Goal: Information Seeking & Learning: Find contact information

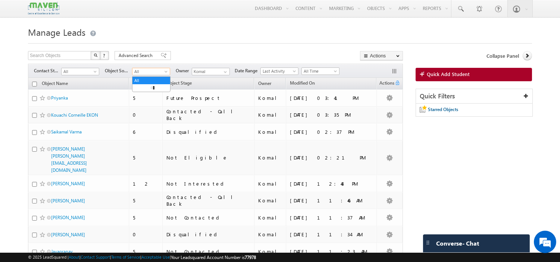
click at [167, 72] on span at bounding box center [167, 73] width 6 height 6
click at [204, 40] on div at bounding box center [280, 41] width 504 height 5
click at [192, 83] on span "Object Stage" at bounding box center [178, 83] width 25 height 6
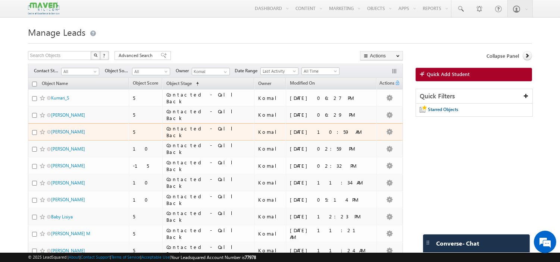
click at [75, 128] on td "[PERSON_NAME]" at bounding box center [78, 132] width 101 height 17
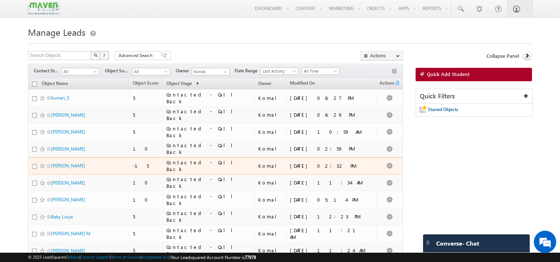
click at [91, 159] on td "[PERSON_NAME]" at bounding box center [78, 165] width 101 height 17
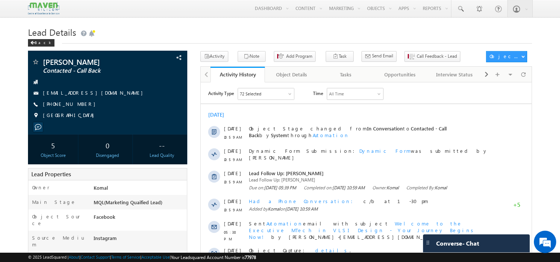
scroll to position [54, 0]
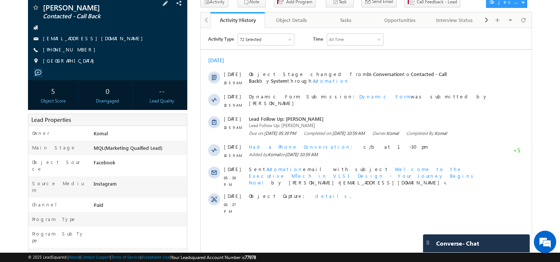
drag, startPoint x: 87, startPoint y: 51, endPoint x: 79, endPoint y: 52, distance: 8.2
click at [79, 52] on div "+91-9901851525" at bounding box center [108, 49] width 152 height 7
copy div "+91-9901851525"
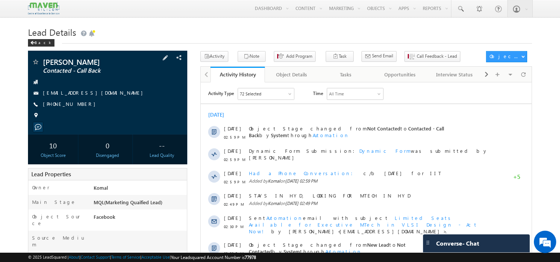
drag, startPoint x: 82, startPoint y: 106, endPoint x: 78, endPoint y: 106, distance: 3.8
click at [78, 106] on div "[PHONE_NUMBER]" at bounding box center [108, 104] width 152 height 7
copy div "[PHONE_NUMBER]"
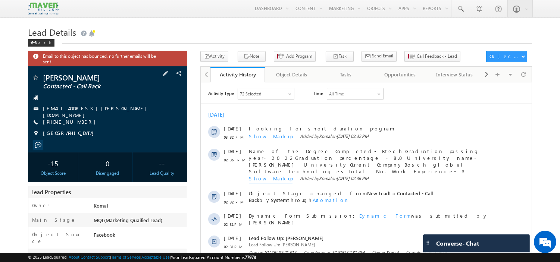
click at [79, 122] on div "+91-7026222211" at bounding box center [108, 122] width 152 height 7
copy div "+91-7026222211"
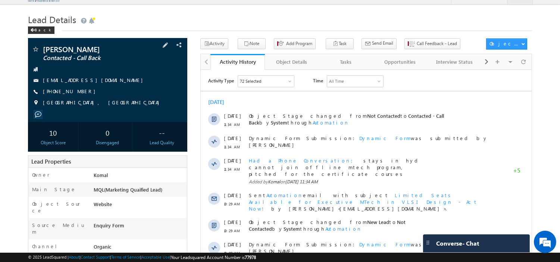
click at [78, 93] on div "[PHONE_NUMBER]" at bounding box center [108, 91] width 152 height 7
click at [78, 93] on span "[PHONE_NUMBER]" at bounding box center [71, 91] width 56 height 7
drag, startPoint x: 83, startPoint y: 94, endPoint x: 79, endPoint y: 93, distance: 4.6
click at [79, 93] on div "[PHONE_NUMBER]" at bounding box center [108, 91] width 152 height 7
copy div "[PHONE_NUMBER]"
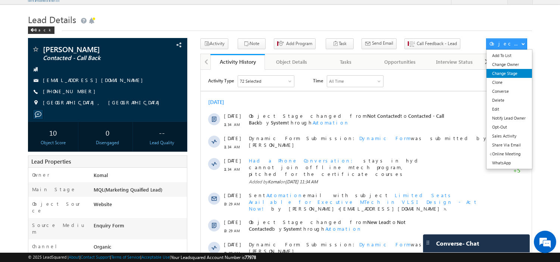
click at [505, 73] on link "Change Stage" at bounding box center [509, 73] width 45 height 9
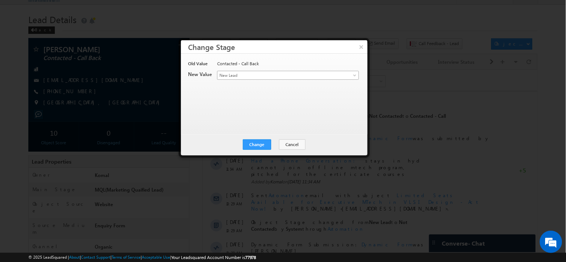
click at [254, 75] on span "New Lead" at bounding box center [276, 75] width 116 height 7
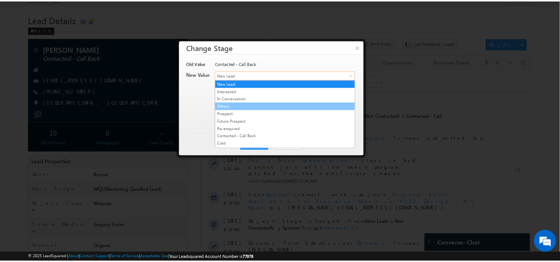
scroll to position [143, 0]
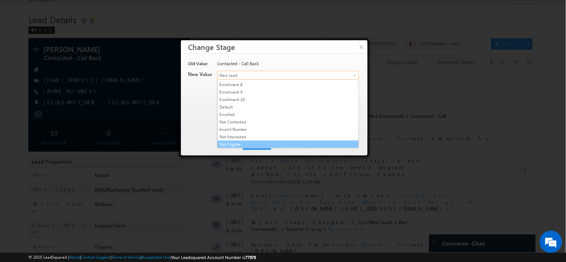
click at [251, 141] on link "Not Eligible" at bounding box center [288, 144] width 141 height 7
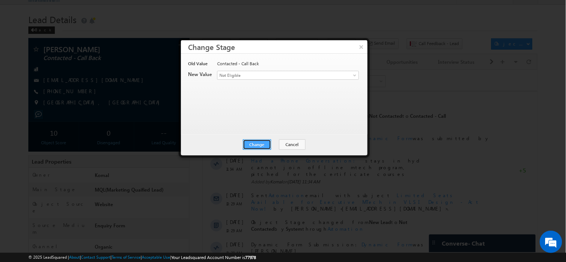
click at [257, 142] on button "Change" at bounding box center [257, 145] width 28 height 10
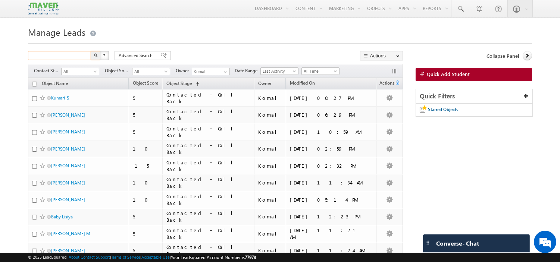
click at [68, 54] on input "text" at bounding box center [60, 55] width 64 height 9
type input "MOHAN"
click at [91, 51] on button "button" at bounding box center [96, 55] width 10 height 9
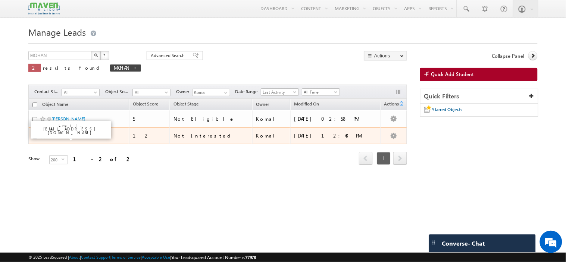
click at [65, 137] on link "[PERSON_NAME]" at bounding box center [69, 136] width 34 height 6
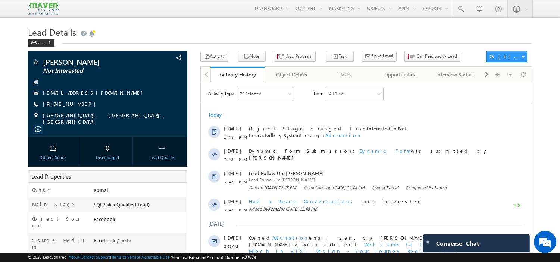
drag, startPoint x: 84, startPoint y: 104, endPoint x: 21, endPoint y: 114, distance: 63.8
drag, startPoint x: 83, startPoint y: 104, endPoint x: 76, endPoint y: 109, distance: 8.3
click at [76, 109] on div "[PERSON_NAME] Not Interested [EMAIL_ADDRESS][DOMAIN_NAME] [PHONE_NUMBER]" at bounding box center [108, 91] width 152 height 67
copy div "[PHONE_NUMBER]"
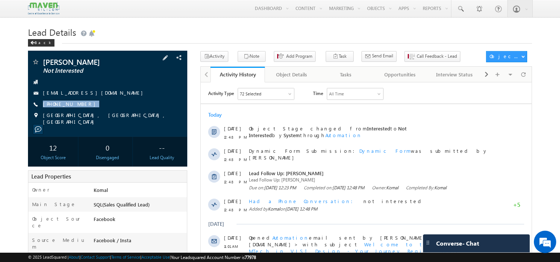
drag, startPoint x: 115, startPoint y: 94, endPoint x: 109, endPoint y: 95, distance: 6.4
click at [109, 95] on div "[EMAIL_ADDRESS][DOMAIN_NAME]" at bounding box center [108, 93] width 152 height 7
copy div "[EMAIL_ADDRESS][DOMAIN_NAME]"
click at [102, 91] on link "[EMAIL_ADDRESS][DOMAIN_NAME]" at bounding box center [95, 93] width 104 height 6
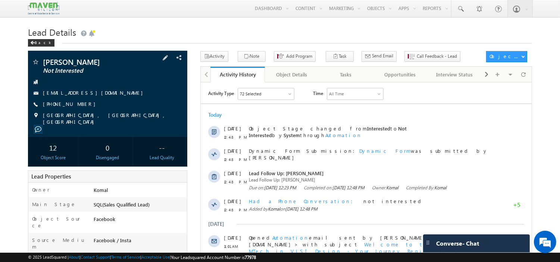
drag, startPoint x: 116, startPoint y: 95, endPoint x: 108, endPoint y: 95, distance: 7.8
click at [108, 95] on div "[EMAIL_ADDRESS][DOMAIN_NAME]" at bounding box center [108, 93] width 152 height 7
click at [415, 35] on h1 "Lead Details" at bounding box center [280, 31] width 504 height 15
click at [109, 38] on h1 "Lead Details" at bounding box center [280, 31] width 504 height 15
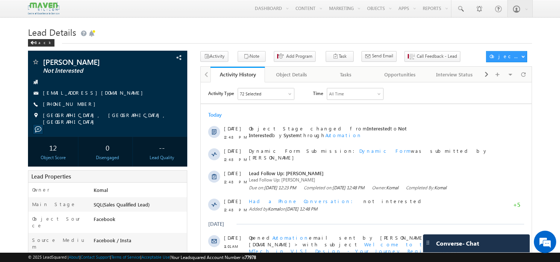
click at [180, 31] on h1 "Lead Details" at bounding box center [280, 31] width 504 height 15
